Goal: Entertainment & Leisure: Consume media (video, audio)

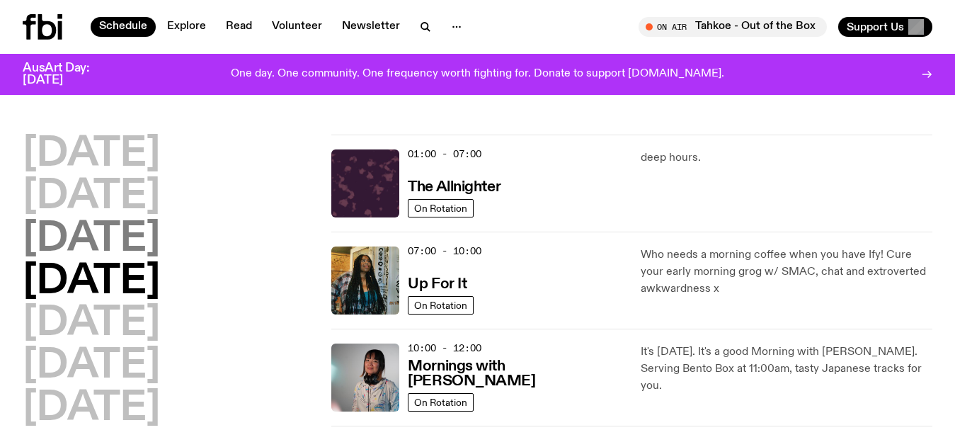
click at [127, 245] on h2 "[DATE]" at bounding box center [91, 240] width 137 height 40
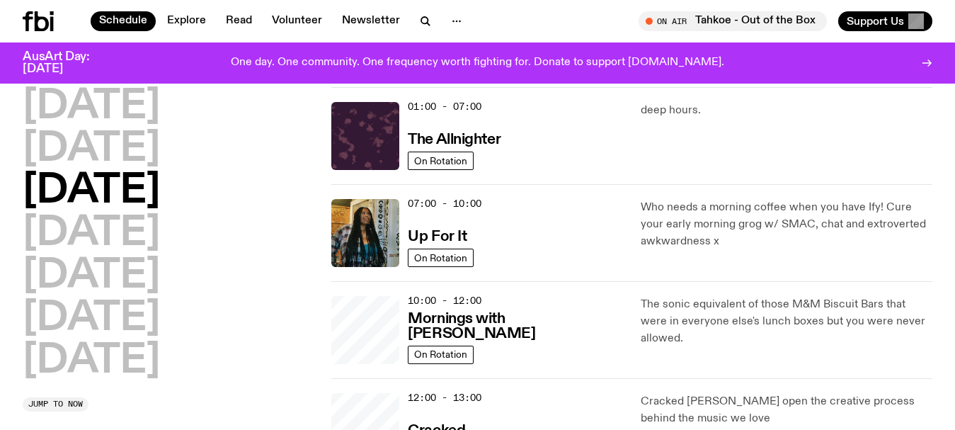
scroll to position [40, 0]
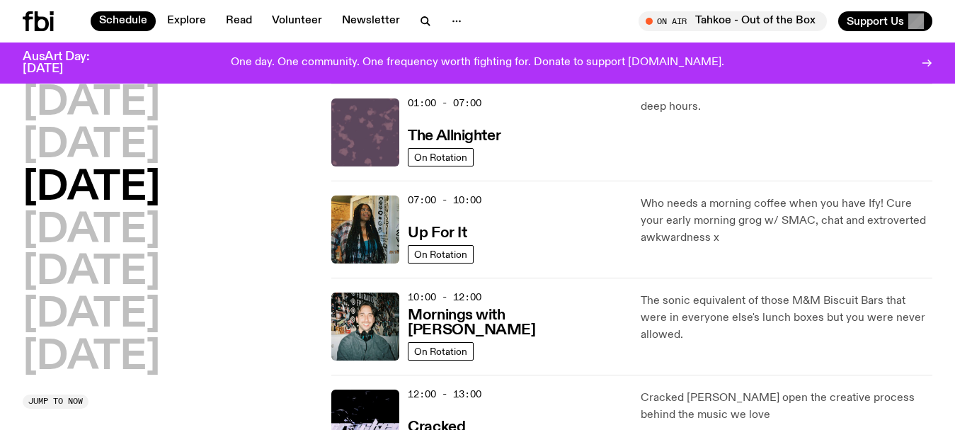
click at [383, 137] on img at bounding box center [365, 132] width 68 height 68
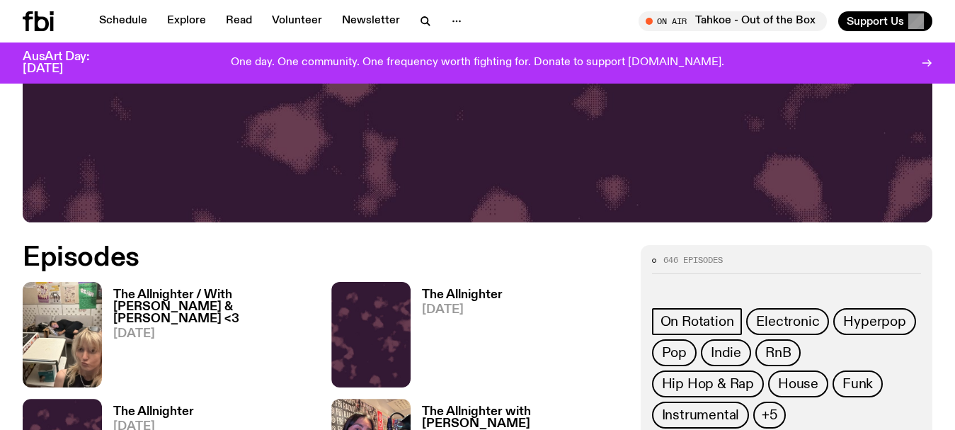
scroll to position [562, 0]
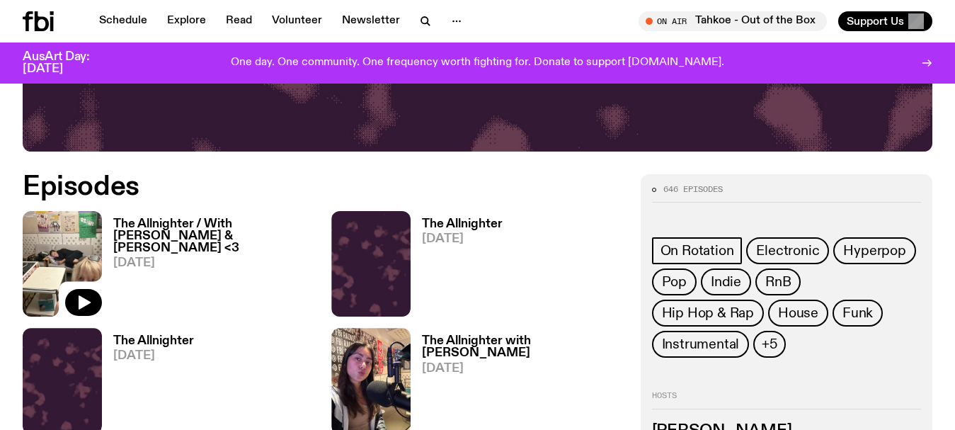
click at [69, 269] on img at bounding box center [62, 264] width 79 height 106
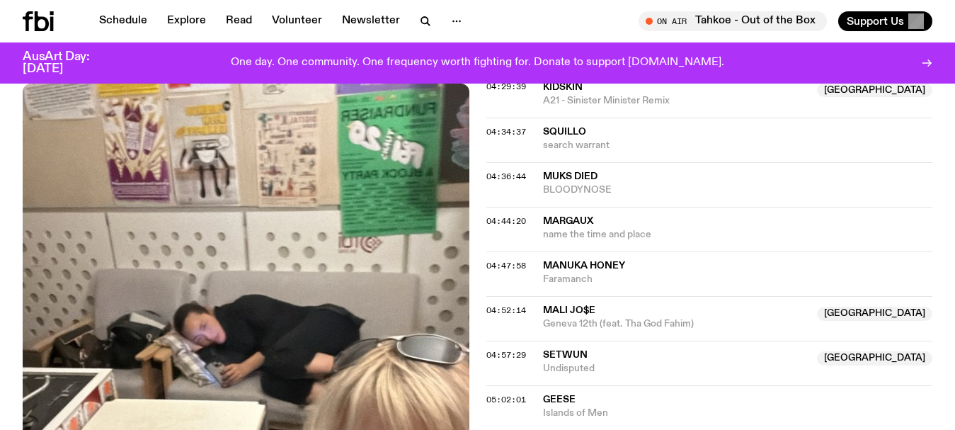
scroll to position [372, 0]
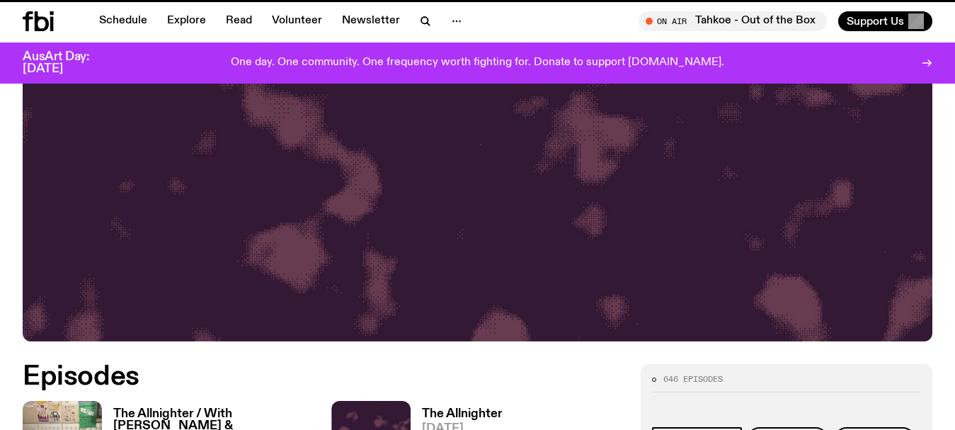
scroll to position [562, 0]
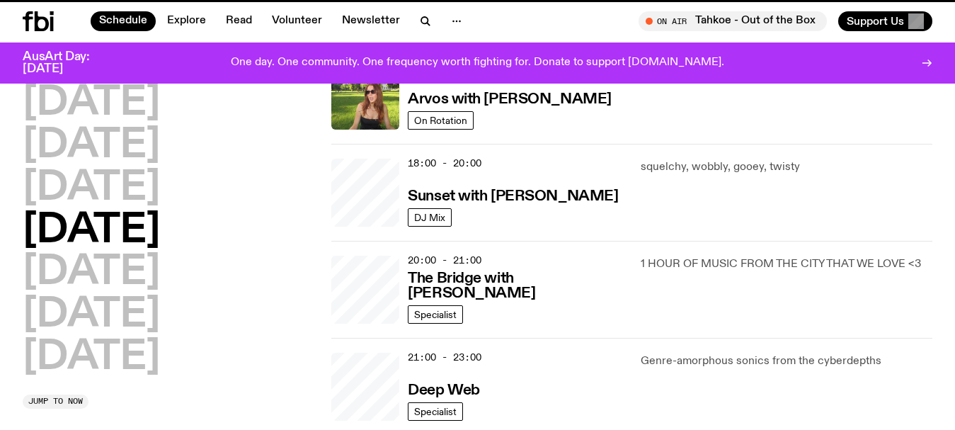
scroll to position [40, 0]
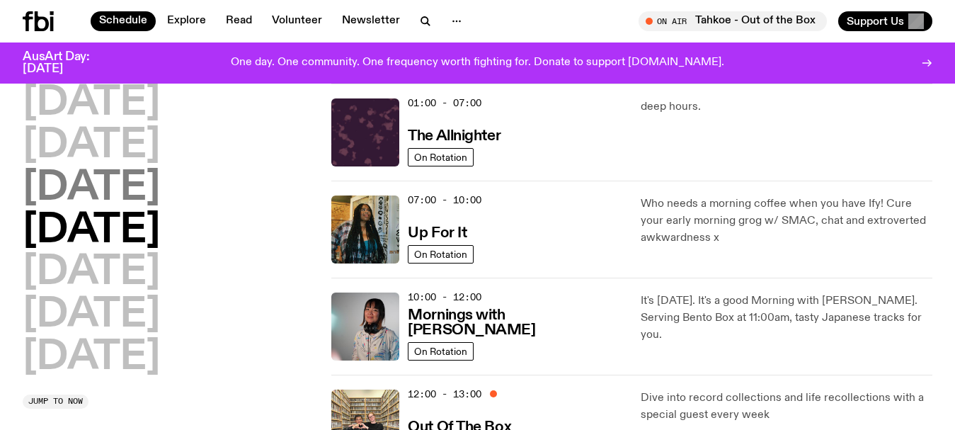
click at [110, 189] on h2 "[DATE]" at bounding box center [91, 189] width 137 height 40
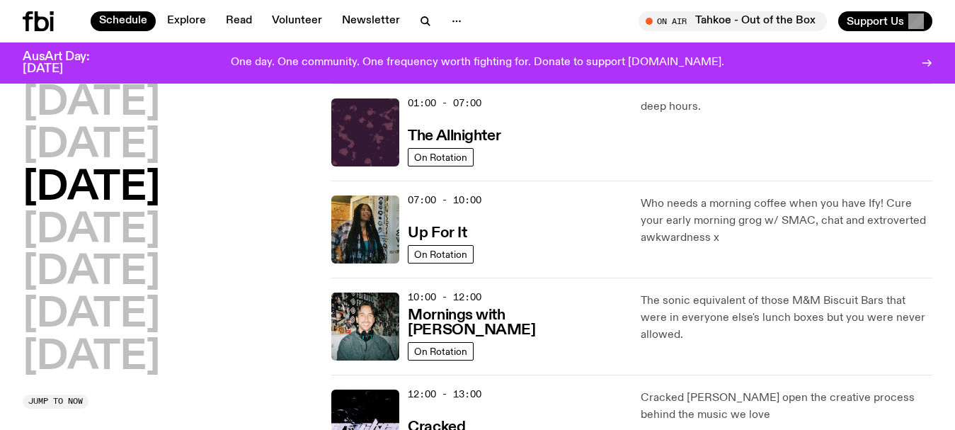
click at [421, 19] on icon "button" at bounding box center [425, 21] width 17 height 17
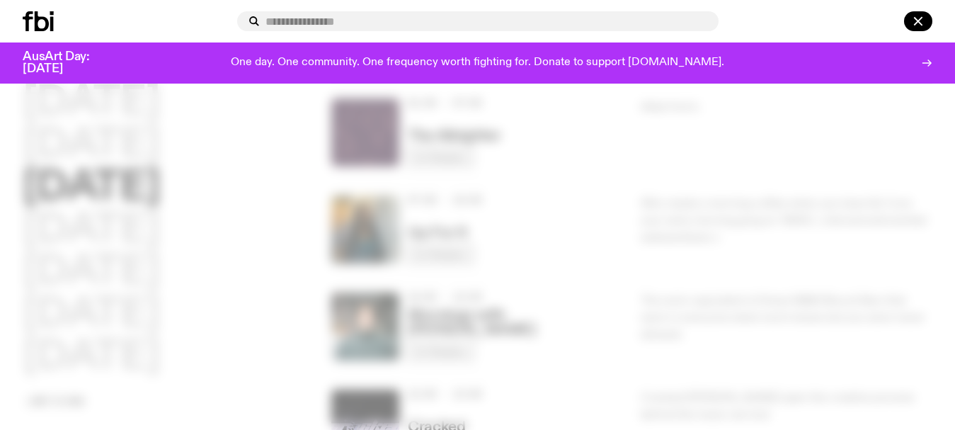
click at [421, 20] on input "text" at bounding box center [487, 22] width 442 height 12
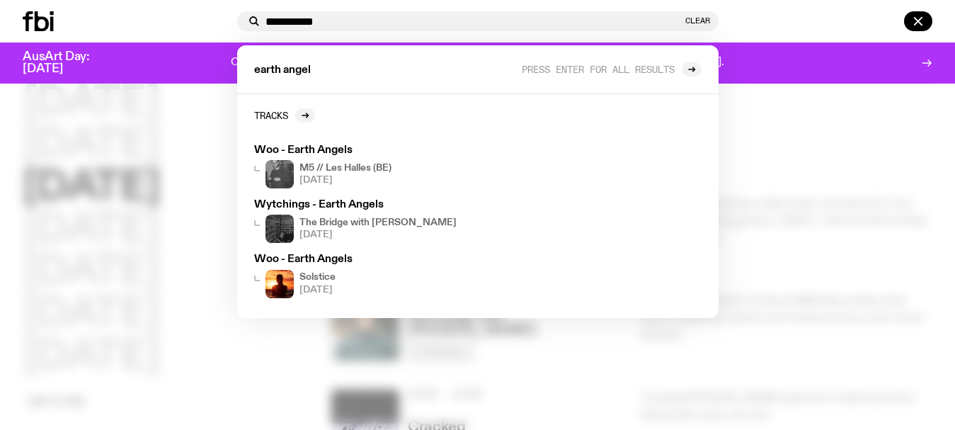
type input "**********"
click at [23, 238] on div at bounding box center [477, 215] width 955 height 430
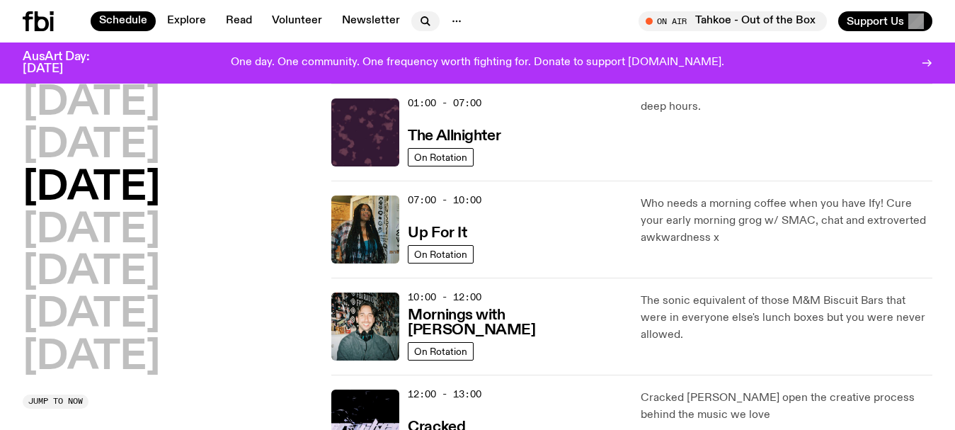
click at [423, 17] on icon "button" at bounding box center [424, 20] width 6 height 6
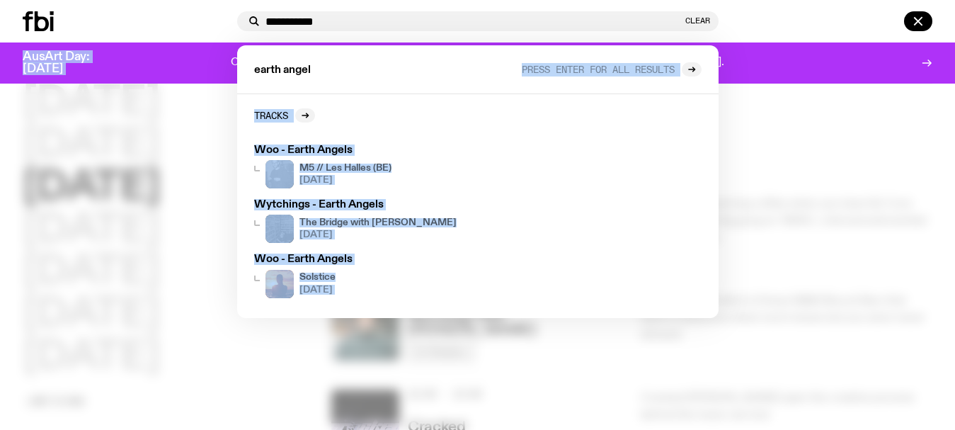
drag, startPoint x: 325, startPoint y: 67, endPoint x: 179, endPoint y: 65, distance: 145.9
click at [181, 65] on div "**********" at bounding box center [477, 42] width 955 height 84
click at [319, 58] on div "earth angel Press enter for all results" at bounding box center [478, 69] width 482 height 49
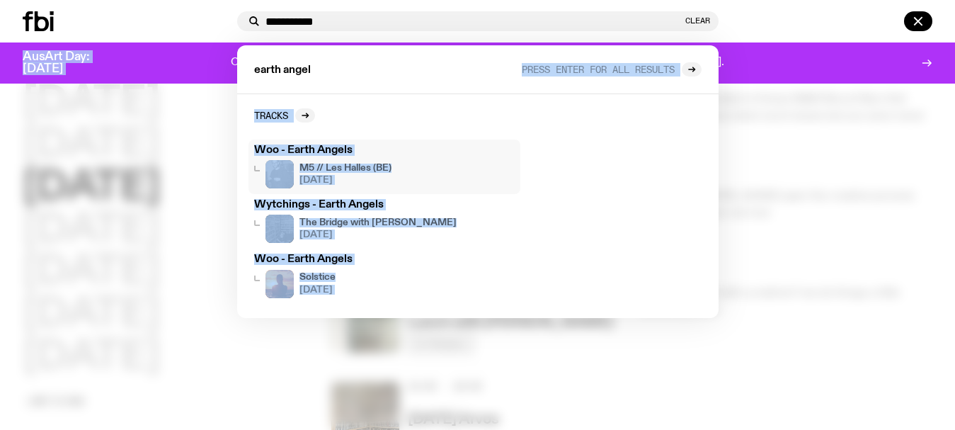
scroll to position [252, 0]
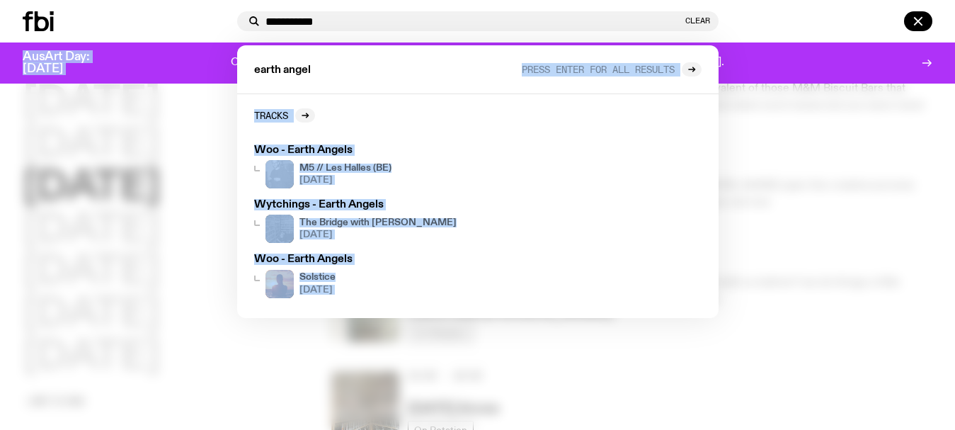
click at [322, 76] on div "earth angel Press enter for all results" at bounding box center [478, 69] width 482 height 49
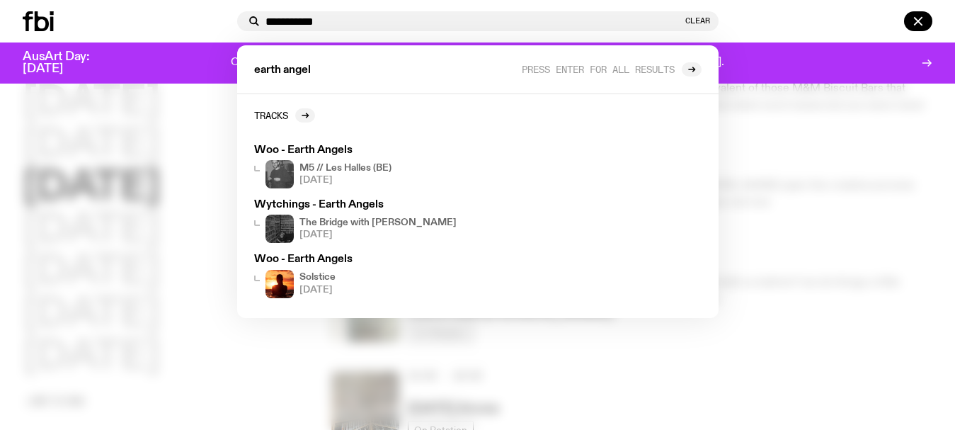
click at [312, 71] on div "earth angel Press enter for all results" at bounding box center [478, 69] width 482 height 49
click at [273, 67] on div "earth angel Press enter for all results" at bounding box center [478, 69] width 482 height 49
click at [329, 14] on div "**********" at bounding box center [478, 21] width 482 height 20
drag, startPoint x: 329, startPoint y: 19, endPoint x: 212, endPoint y: 15, distance: 117.7
click at [212, 15] on div "**********" at bounding box center [477, 21] width 955 height 42
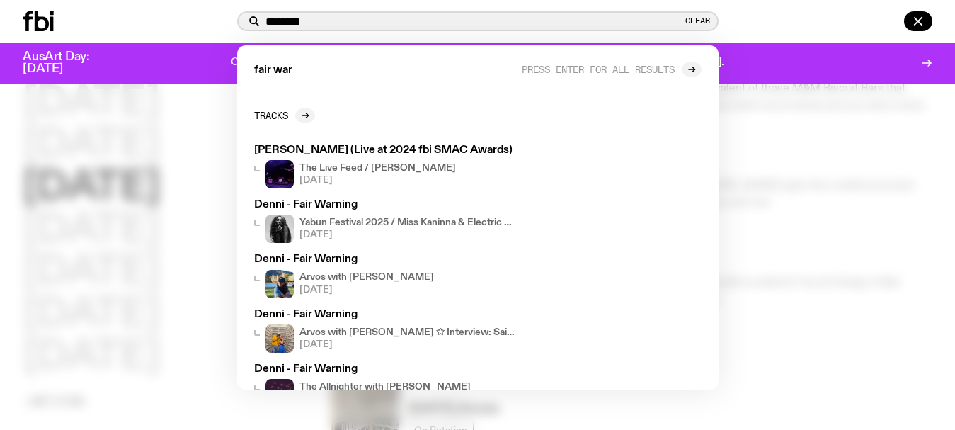
type input "********"
click at [0, 266] on div at bounding box center [477, 215] width 955 height 430
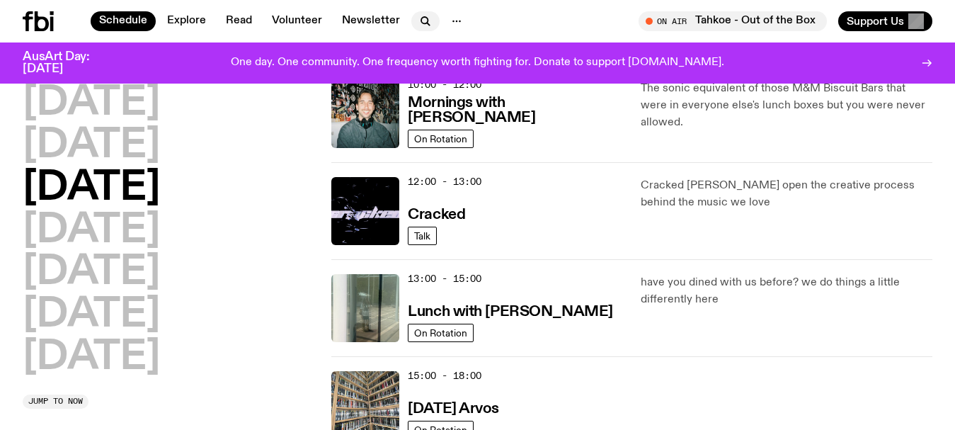
click at [421, 23] on icon "button" at bounding box center [424, 20] width 6 height 6
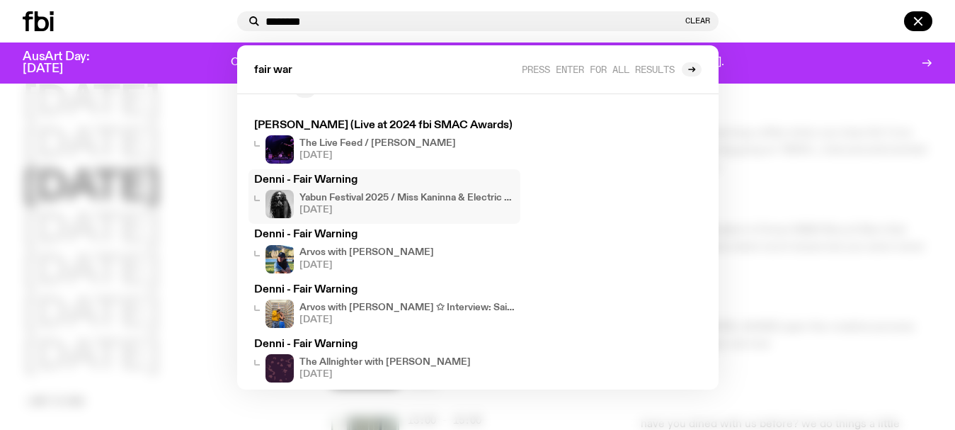
scroll to position [38, 0]
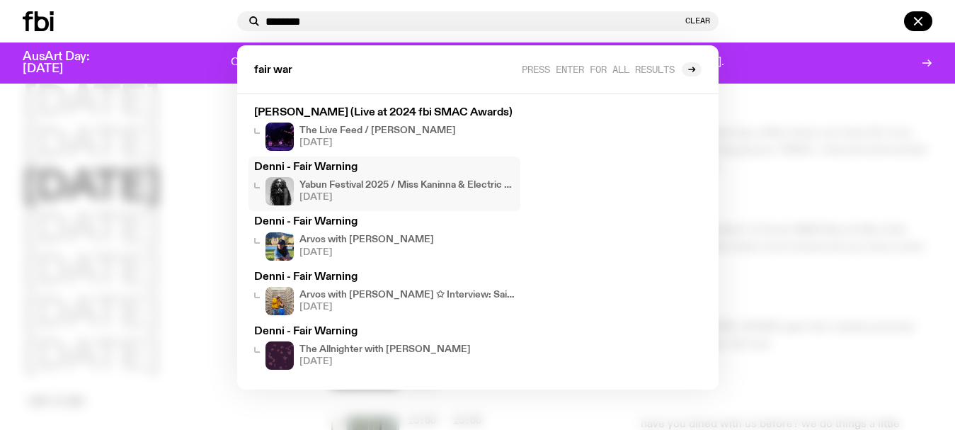
click at [343, 176] on div "Denni - Fair Warning Yabun Festival 2025 / Miss Kaninna & Electric Fields LIVE …" at bounding box center [384, 183] width 261 height 43
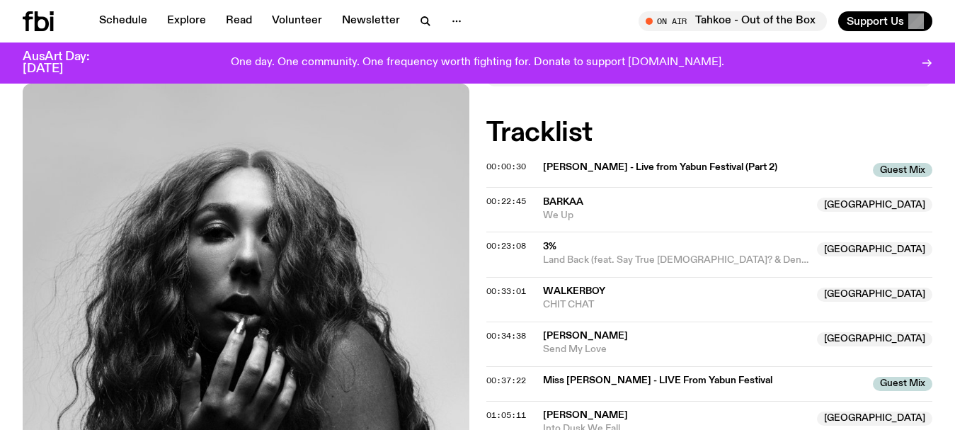
scroll to position [794, 0]
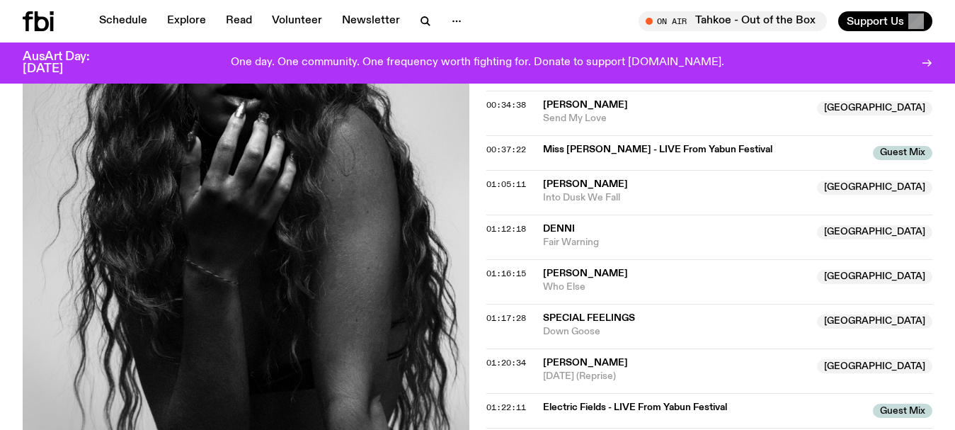
click at [4, 115] on div "Aired on [DATE] 11:30am DJ Mix Live from the Yabun main stage 2025 [DOMAIN_NAME…" at bounding box center [477, 36] width 955 height 987
click at [422, 21] on icon "button" at bounding box center [425, 21] width 17 height 17
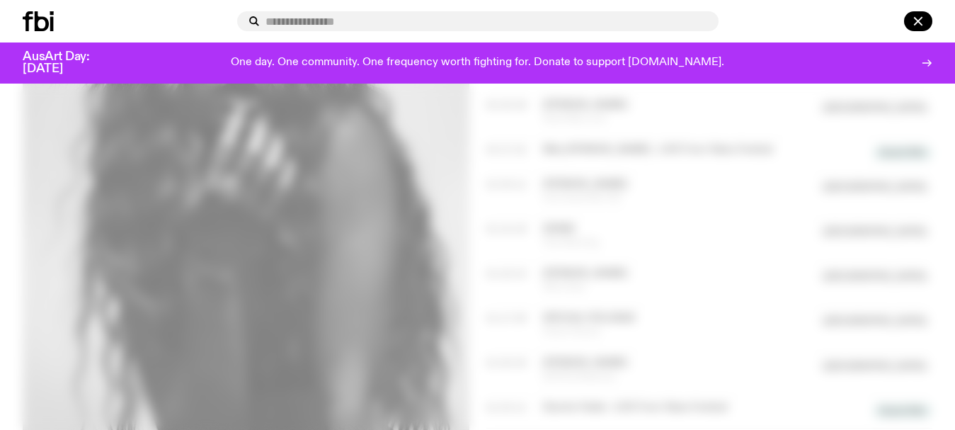
click at [397, 25] on input "text" at bounding box center [487, 22] width 442 height 12
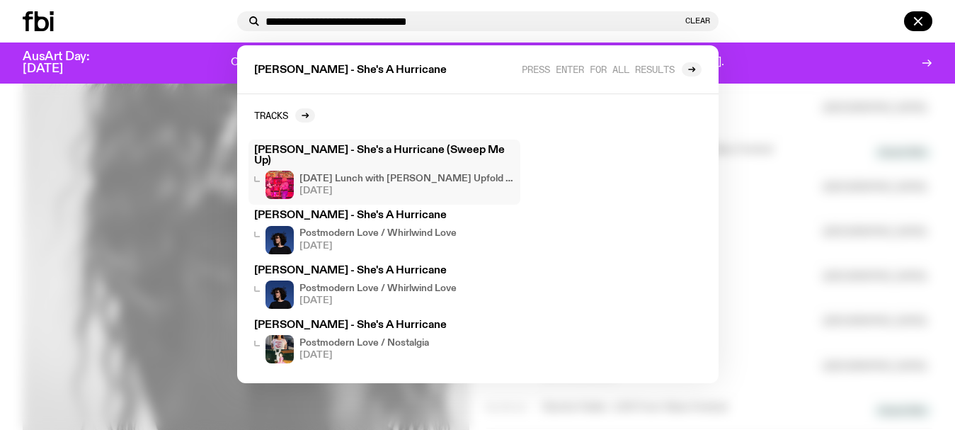
type input "**********"
click at [393, 157] on div "[PERSON_NAME] - She's a Hurricane (Sweep Me Up) [DATE] Lunch with Zara Upfold /…" at bounding box center [384, 172] width 261 height 54
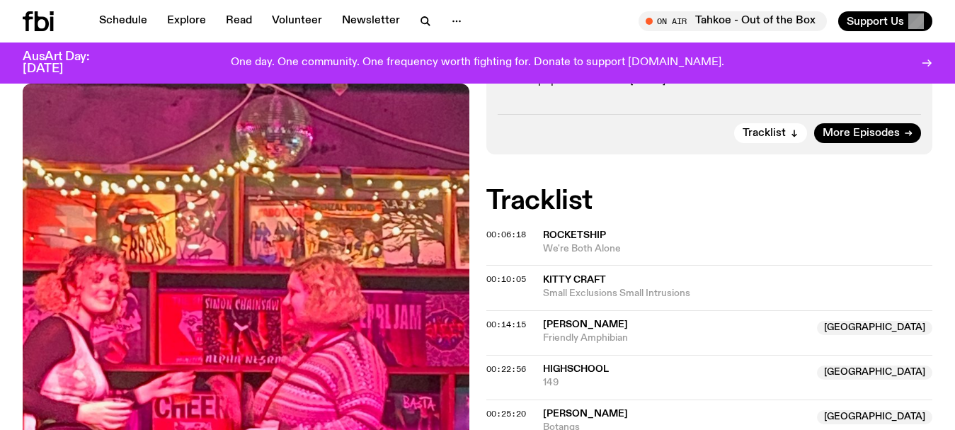
scroll to position [1308, 0]
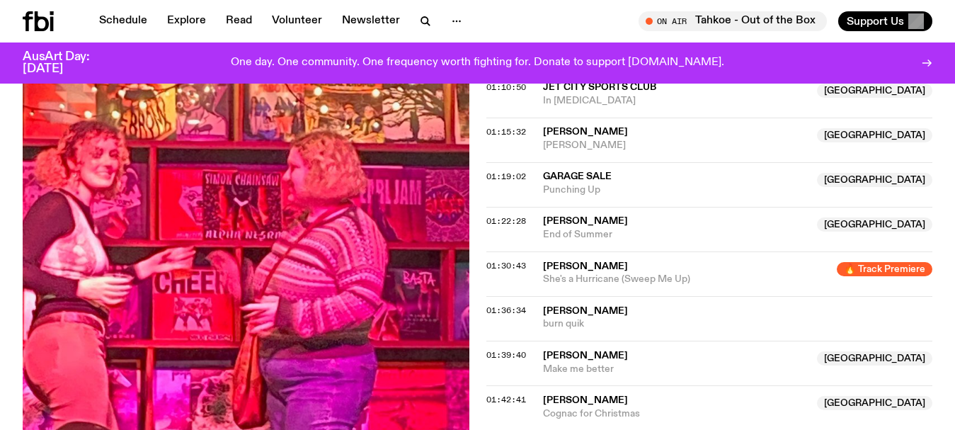
click at [617, 261] on span "[PERSON_NAME]" at bounding box center [585, 266] width 85 height 10
